Goal: Information Seeking & Learning: Learn about a topic

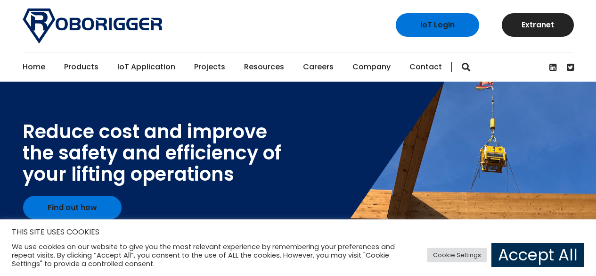
click at [554, 256] on link "Accept All" at bounding box center [538, 255] width 93 height 24
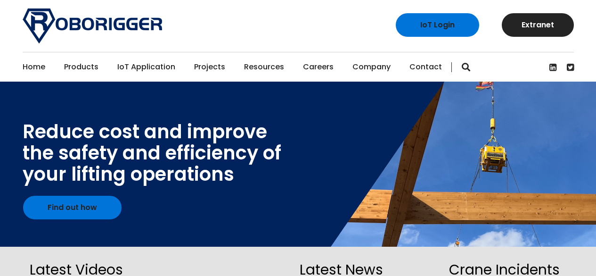
click at [166, 72] on link "IoT Application" at bounding box center [146, 66] width 58 height 29
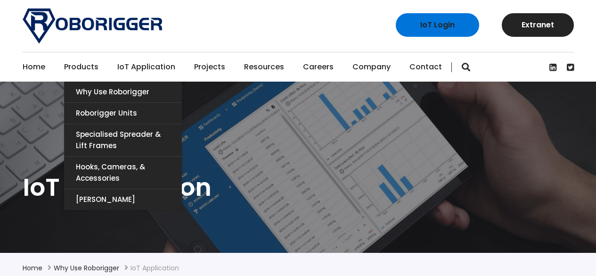
click at [91, 67] on link "Products" at bounding box center [81, 66] width 34 height 29
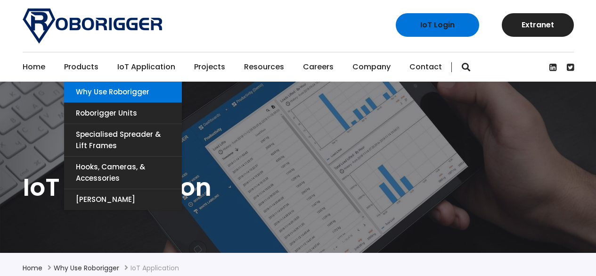
click at [93, 89] on link "Why use Roborigger" at bounding box center [123, 92] width 118 height 21
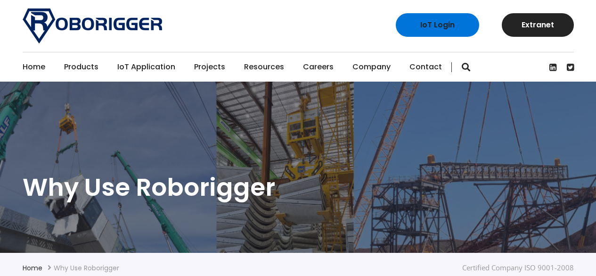
click at [164, 68] on link "IoT Application" at bounding box center [146, 66] width 58 height 29
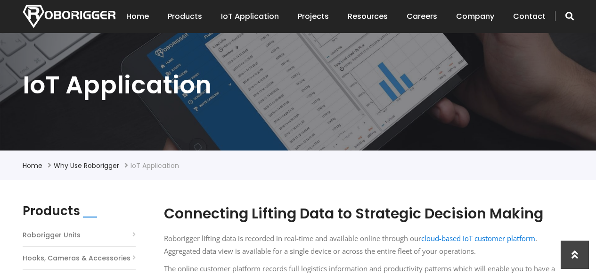
scroll to position [94, 0]
